Goal: Information Seeking & Learning: Learn about a topic

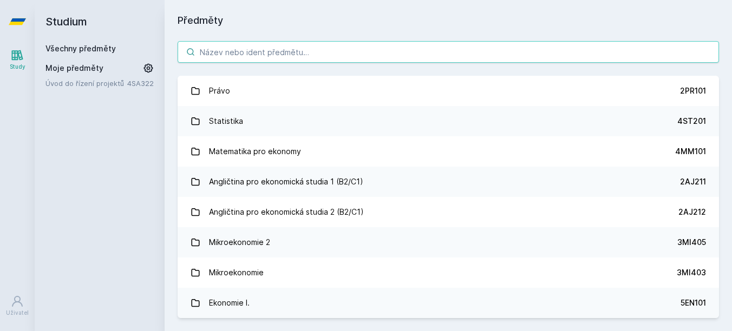
click at [230, 53] on input "search" at bounding box center [447, 52] width 541 height 22
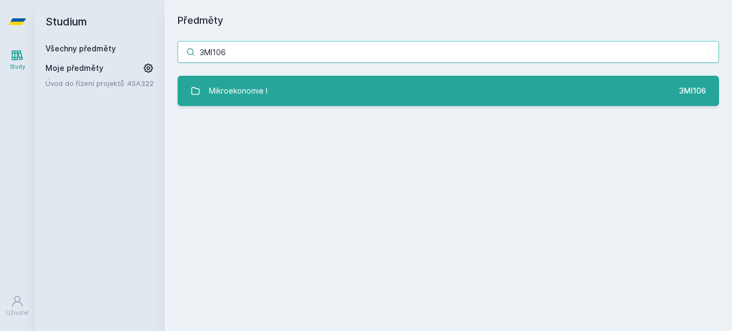
type input "3MI106"
click at [233, 81] on div "Mikroekonomie I" at bounding box center [238, 91] width 58 height 22
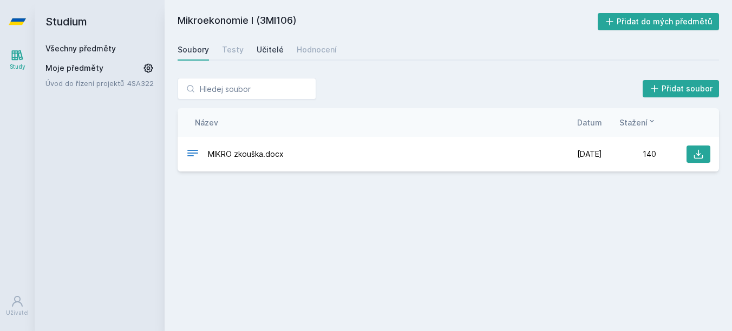
click at [260, 50] on div "Učitelé" at bounding box center [269, 49] width 27 height 11
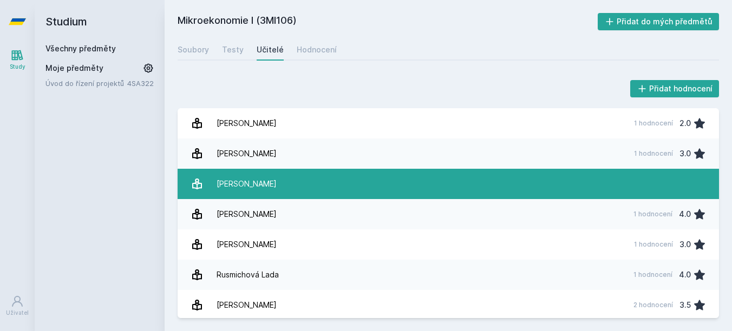
click at [314, 181] on link "[PERSON_NAME]" at bounding box center [447, 184] width 541 height 30
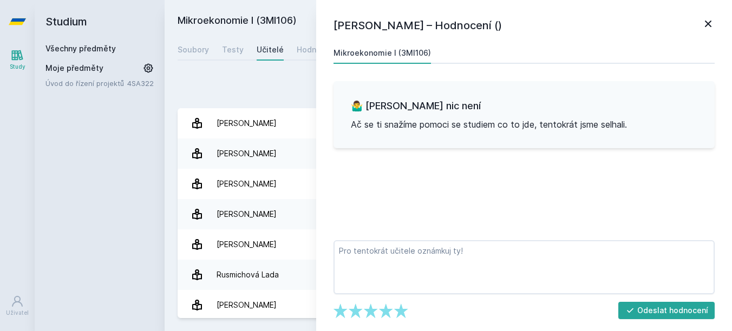
click at [704, 28] on icon at bounding box center [707, 23] width 13 height 13
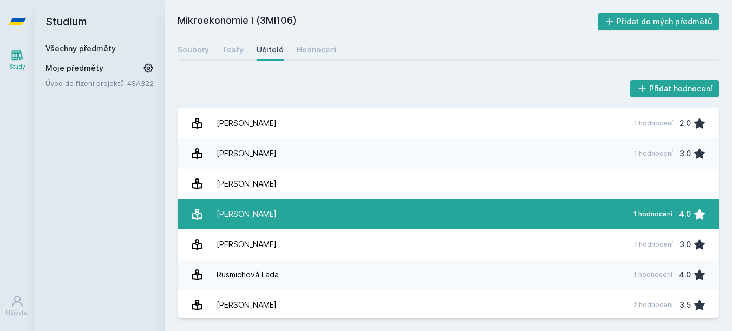
click at [521, 210] on link "L[PERSON_NAME] 1 hodnocení 4.0" at bounding box center [447, 214] width 541 height 30
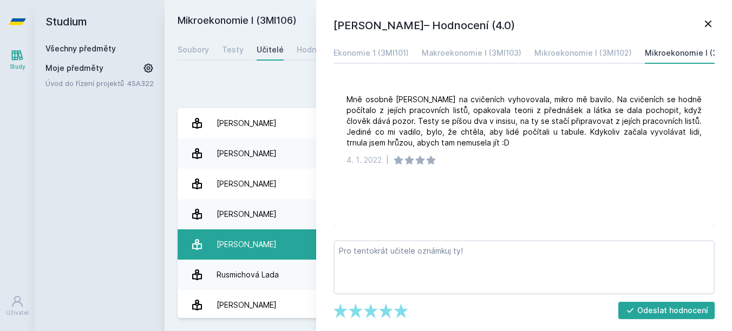
click at [274, 242] on link "[PERSON_NAME] 1 hodnocení 3.0" at bounding box center [447, 244] width 541 height 30
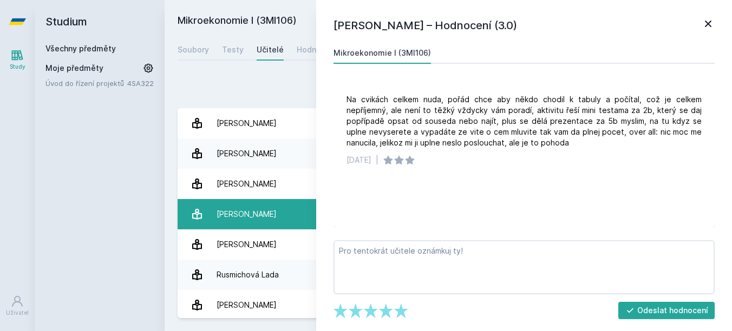
click at [279, 223] on link "L[PERSON_NAME] 1 hodnocení 4.0" at bounding box center [447, 214] width 541 height 30
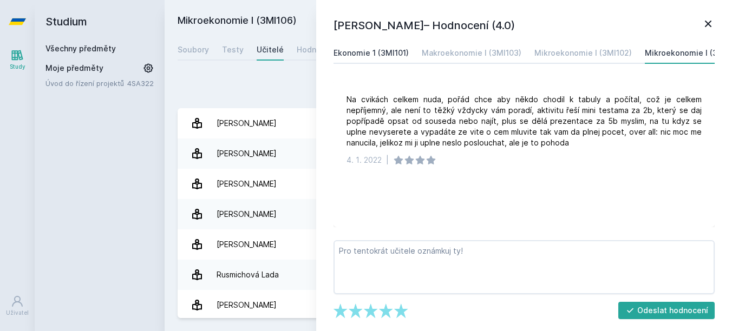
click at [364, 60] on link "Ekonomie 1 (3MI101)" at bounding box center [370, 53] width 75 height 22
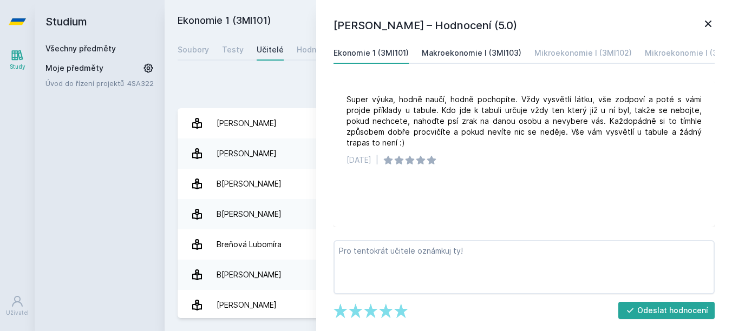
click at [460, 48] on div "Makroekonomie I (3MI103)" at bounding box center [472, 53] width 100 height 11
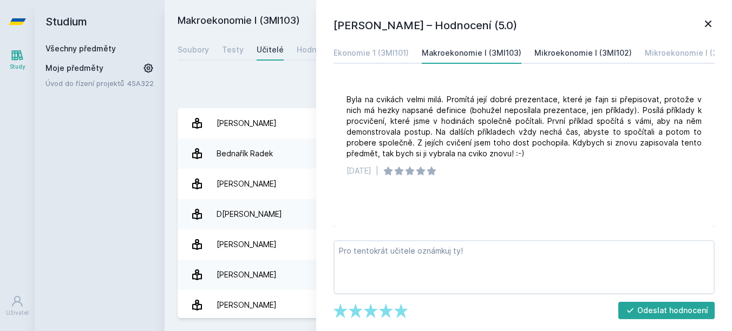
click at [565, 44] on link "Mikroekonomie I (3MI102)" at bounding box center [582, 53] width 97 height 22
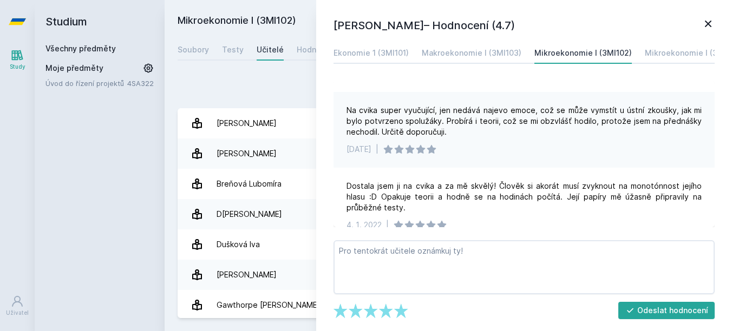
scroll to position [70, 0]
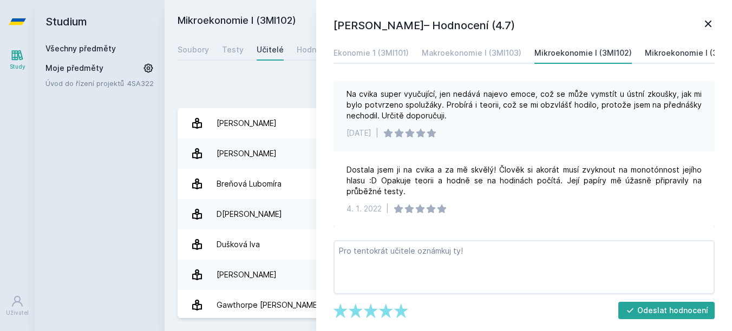
click at [666, 49] on div "Mikroekonomie I (3MI106)" at bounding box center [692, 53] width 97 height 11
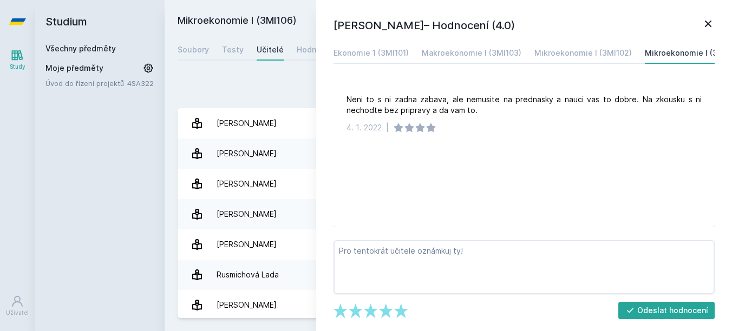
click at [703, 30] on icon at bounding box center [707, 23] width 13 height 13
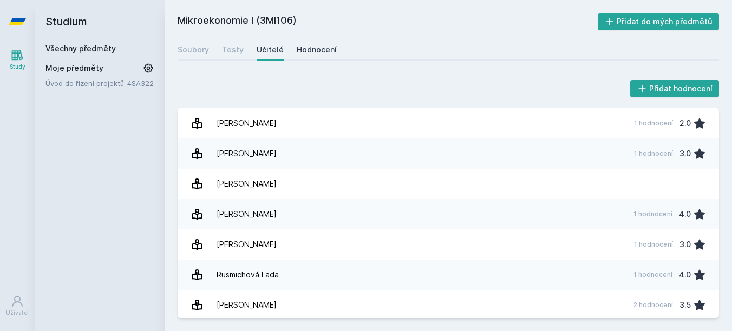
click at [313, 46] on div "Hodnocení" at bounding box center [317, 49] width 40 height 11
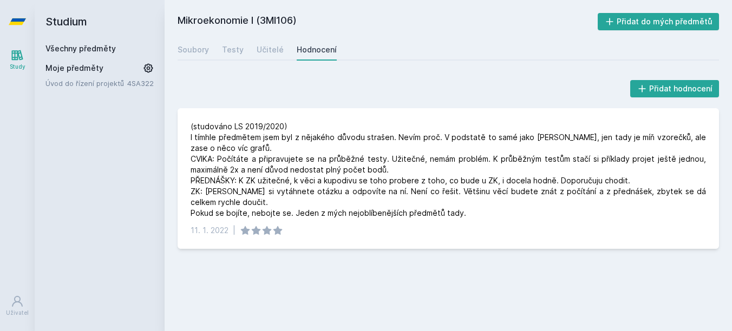
click at [71, 40] on h2 "Studium" at bounding box center [99, 21] width 108 height 43
click at [71, 46] on link "Všechny předměty" at bounding box center [80, 48] width 70 height 9
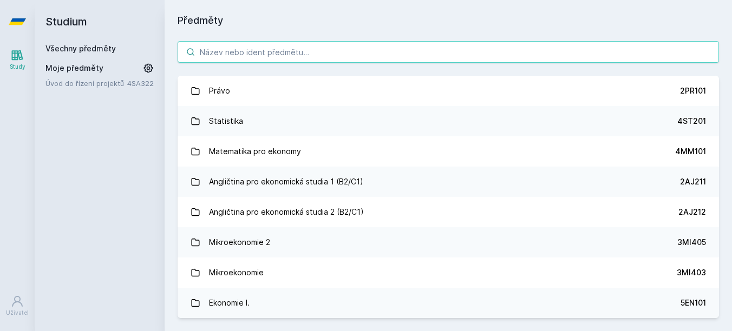
click at [331, 48] on input "search" at bounding box center [447, 52] width 541 height 22
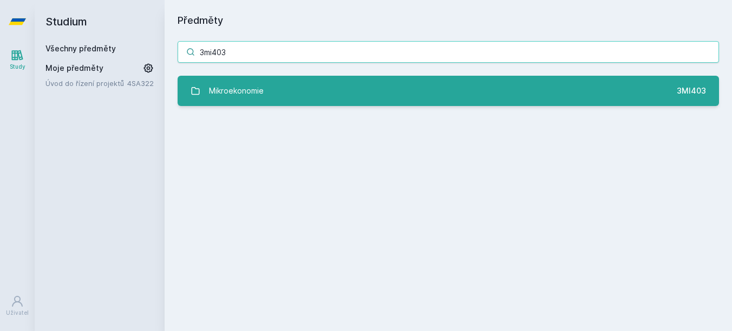
type input "3mi403"
click at [292, 103] on link "Mikroekonomie 3MI403" at bounding box center [447, 91] width 541 height 30
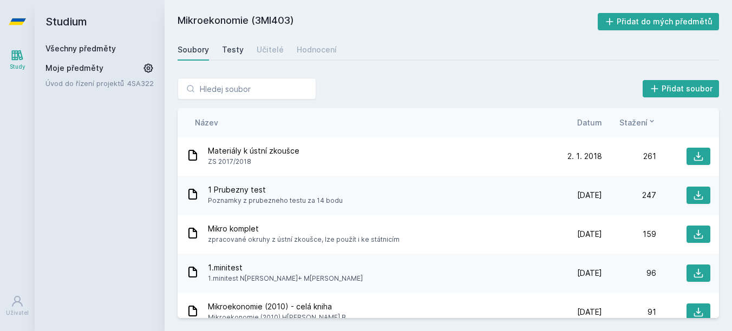
click at [229, 57] on link "Testy" at bounding box center [233, 50] width 22 height 22
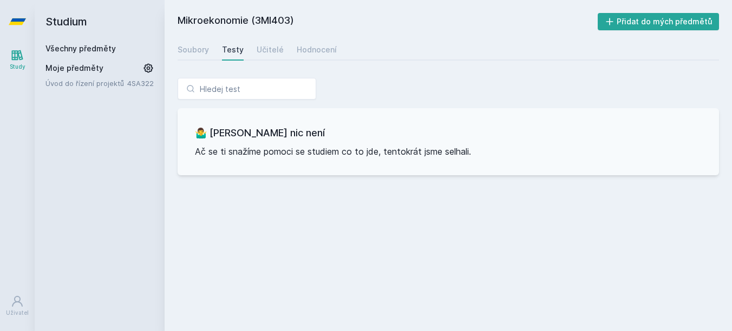
click at [253, 54] on div "Soubory Testy Učitelé Hodnocení" at bounding box center [447, 50] width 541 height 22
click at [265, 54] on div "Učitelé" at bounding box center [269, 49] width 27 height 11
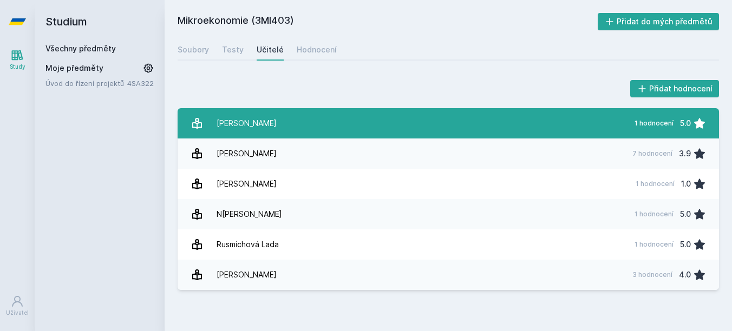
click at [269, 126] on div "[PERSON_NAME]" at bounding box center [246, 124] width 60 height 22
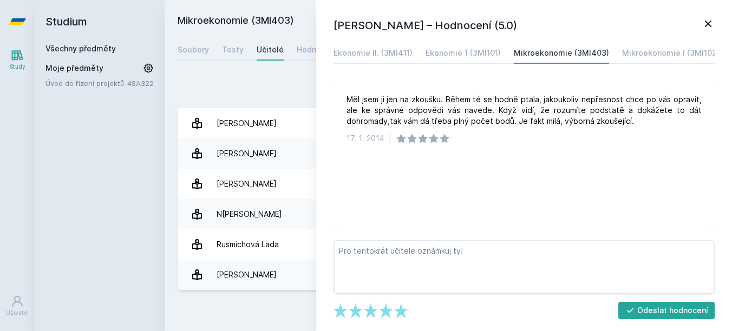
click at [705, 23] on icon at bounding box center [707, 23] width 13 height 13
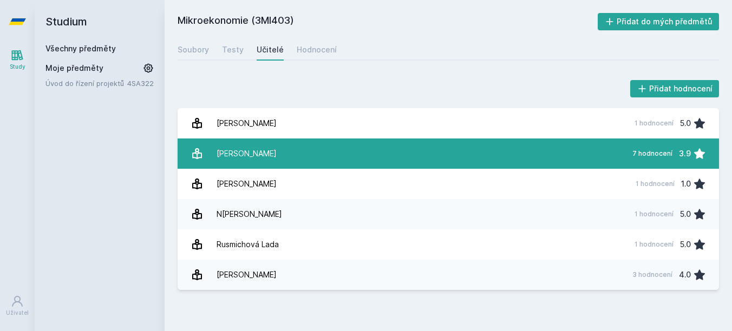
click at [338, 149] on link "[PERSON_NAME] 7 hodnocení 3.9" at bounding box center [447, 154] width 541 height 30
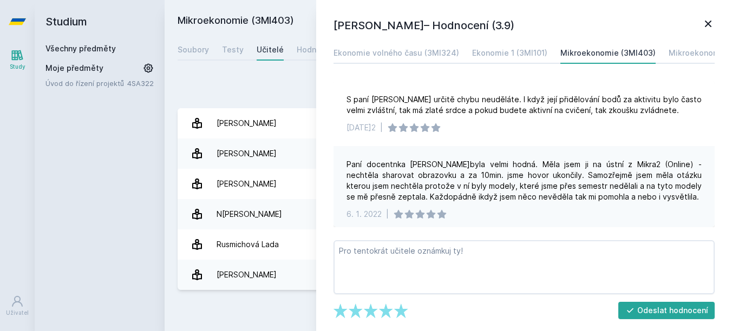
click at [708, 22] on icon at bounding box center [707, 23] width 13 height 13
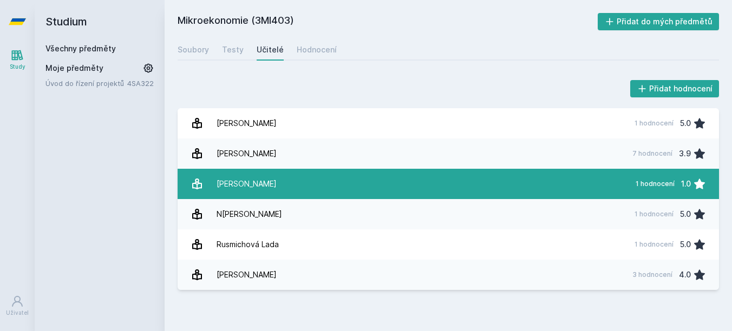
click at [260, 181] on div "[PERSON_NAME]" at bounding box center [246, 184] width 60 height 22
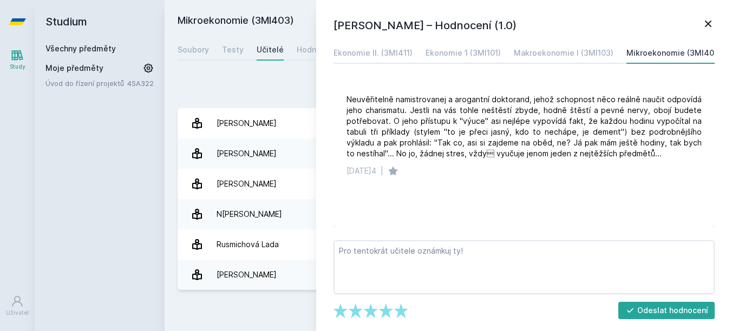
click at [702, 23] on icon at bounding box center [707, 23] width 13 height 13
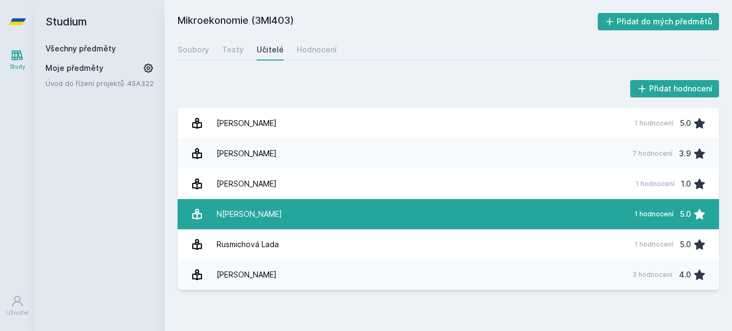
click at [246, 222] on div "N[PERSON_NAME]" at bounding box center [248, 214] width 65 height 22
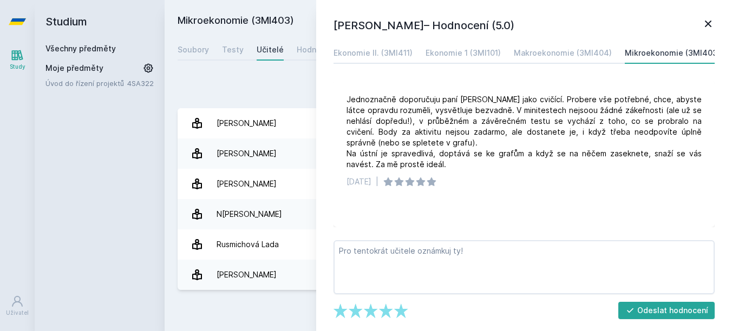
click at [708, 26] on icon at bounding box center [707, 23] width 13 height 13
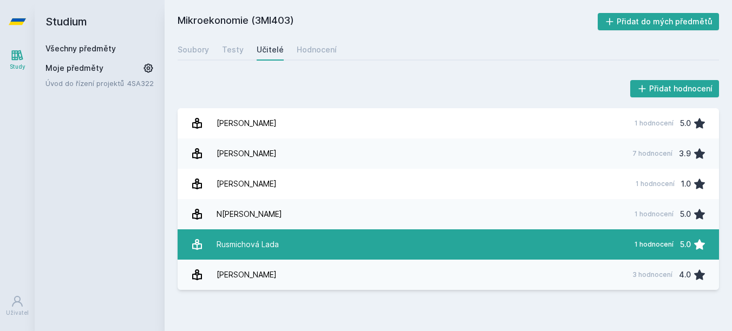
click at [282, 248] on link "Rusmichová Lada 1 hodnocení 5.0" at bounding box center [447, 244] width 541 height 30
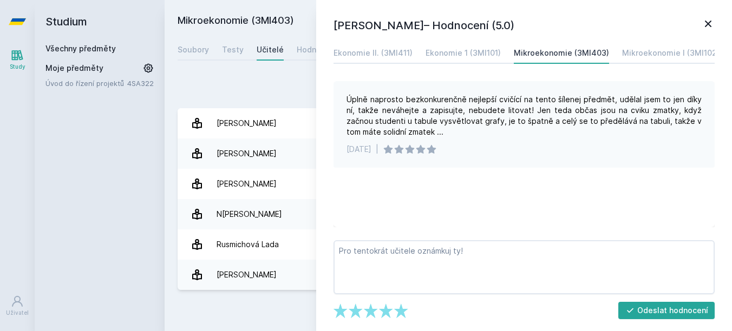
drag, startPoint x: 706, startPoint y: 31, endPoint x: 582, endPoint y: 122, distance: 153.7
click at [706, 31] on link at bounding box center [707, 25] width 13 height 16
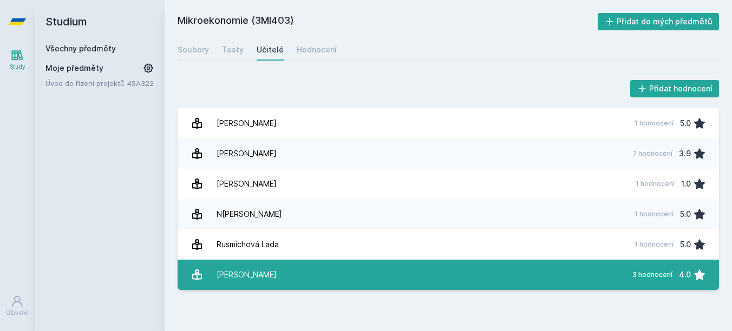
click at [242, 271] on div "[PERSON_NAME]" at bounding box center [246, 275] width 60 height 22
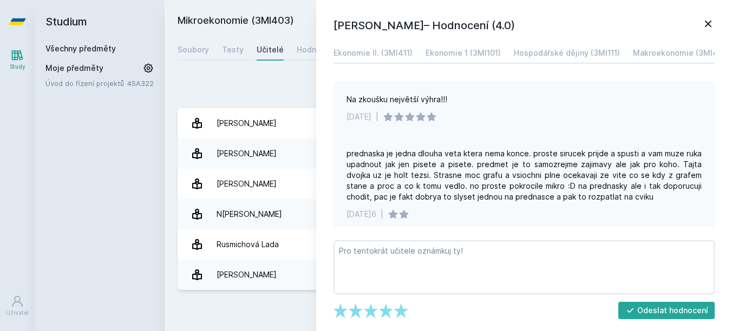
scroll to position [108, 0]
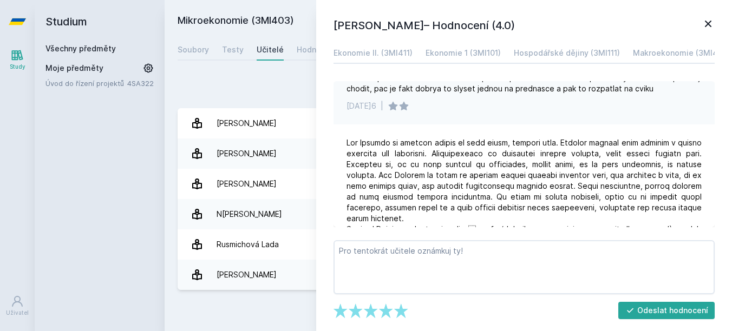
click at [704, 21] on icon at bounding box center [707, 23] width 13 height 13
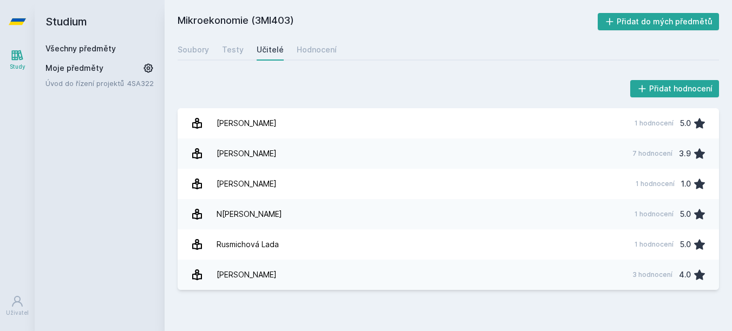
click at [102, 44] on link "Všechny předměty" at bounding box center [80, 48] width 70 height 9
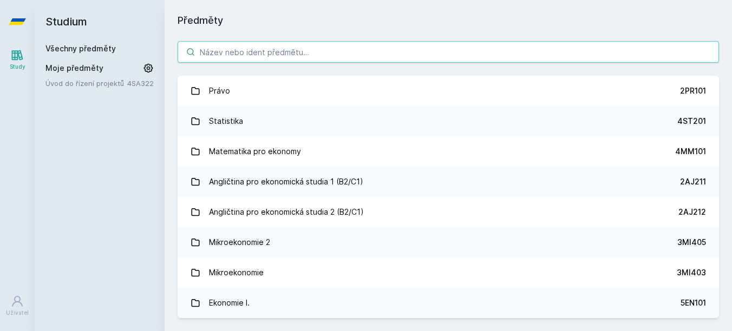
click at [302, 60] on input "search" at bounding box center [447, 52] width 541 height 22
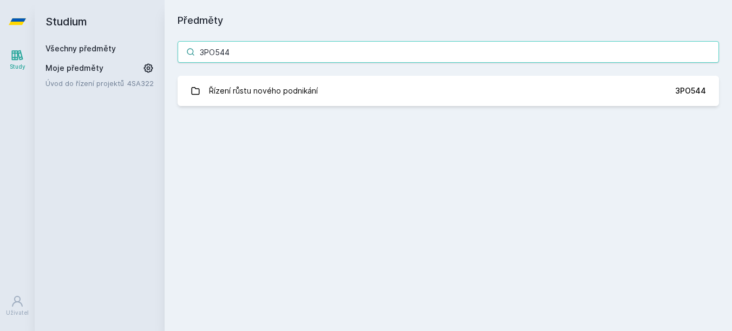
type input "3PO544"
click at [296, 73] on div "3PO544 Řízení růstu nového podnikání 3PO544 Jejda, něco se pokazilo." at bounding box center [447, 73] width 567 height 91
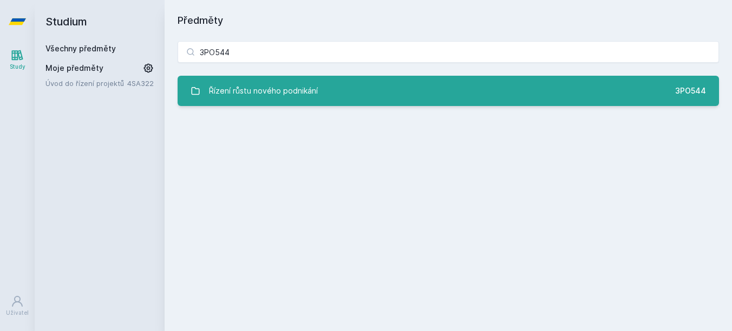
click at [299, 77] on link "Řízení růstu nového podnikání 3PO544" at bounding box center [447, 91] width 541 height 30
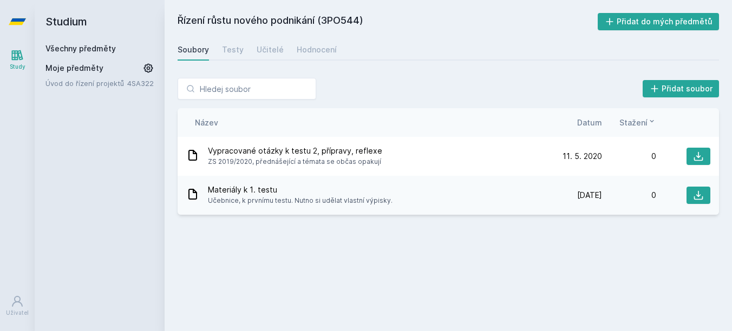
click at [227, 65] on div "Přidat soubor Řazení: Název Datum Stažení Název Datum Stažení Vypracované otázk…" at bounding box center [447, 146] width 567 height 163
click at [233, 54] on div "Testy" at bounding box center [233, 49] width 22 height 11
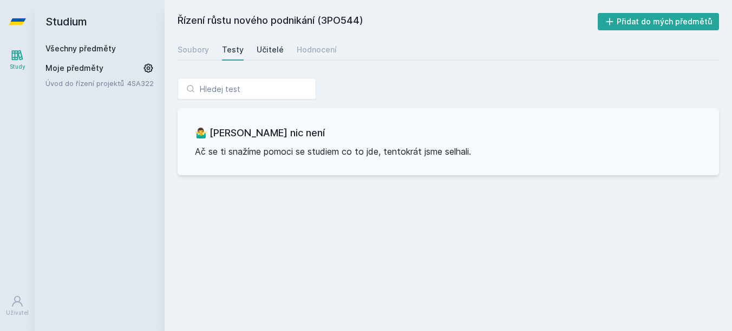
click at [277, 45] on div "Učitelé" at bounding box center [269, 49] width 27 height 11
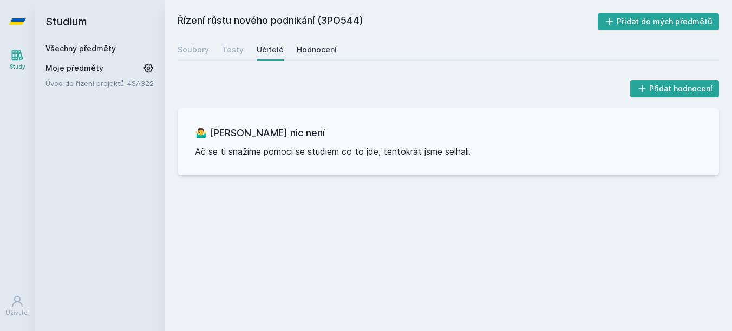
click at [314, 49] on div "Hodnocení" at bounding box center [317, 49] width 40 height 11
